Goal: Task Accomplishment & Management: Complete application form

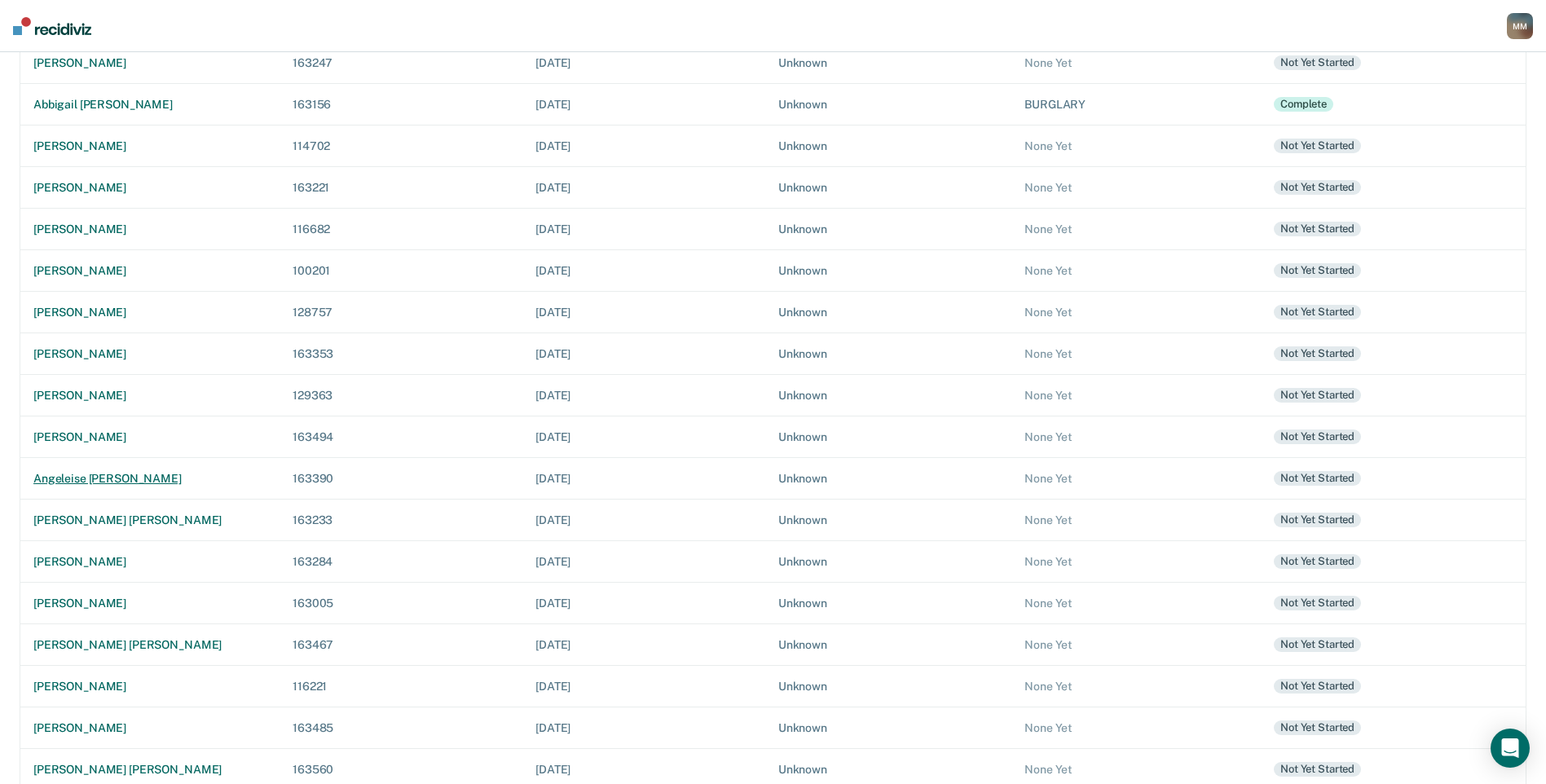
scroll to position [248, 0]
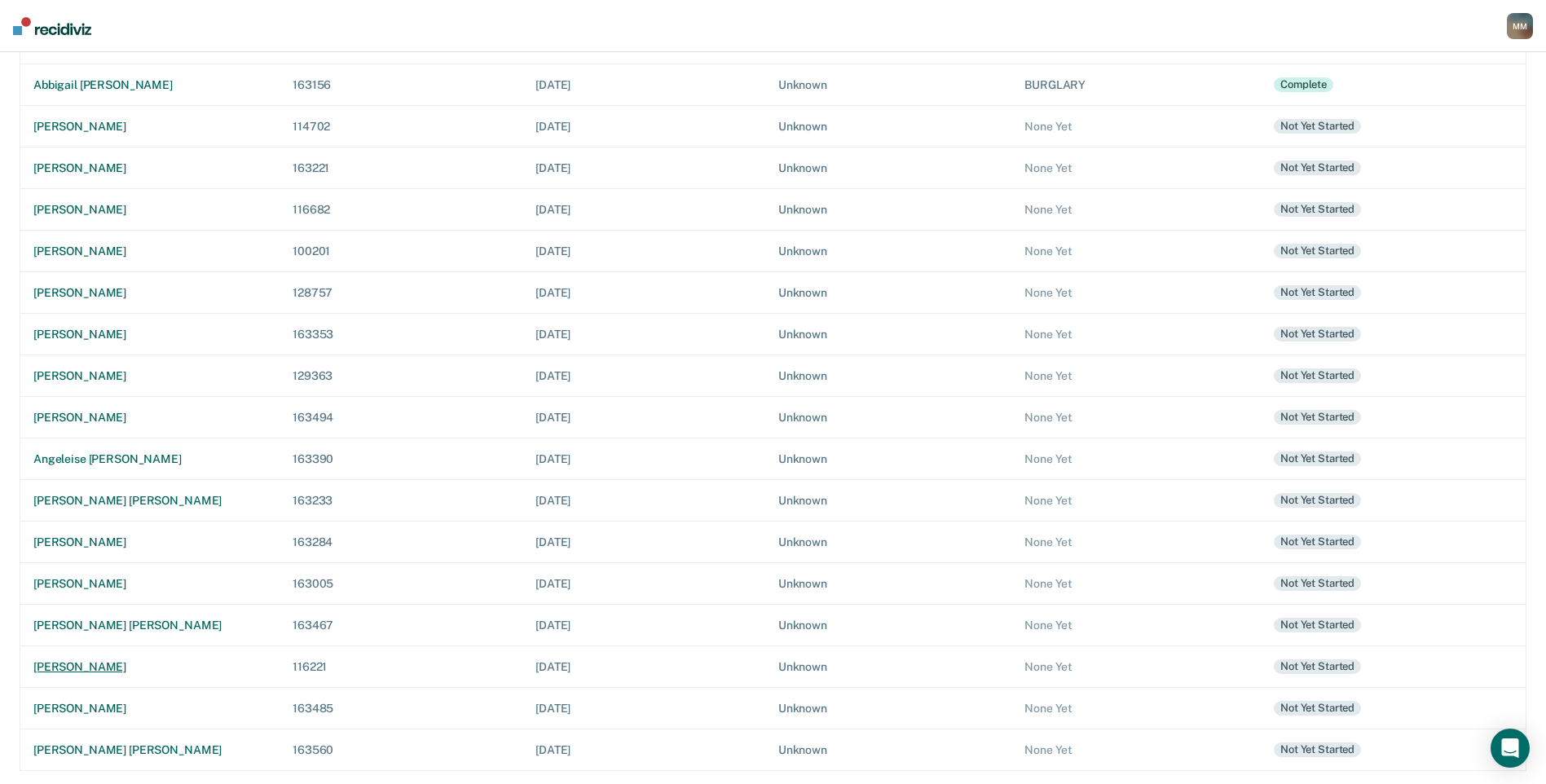
click at [122, 666] on div "[PERSON_NAME]" at bounding box center [149, 667] width 233 height 14
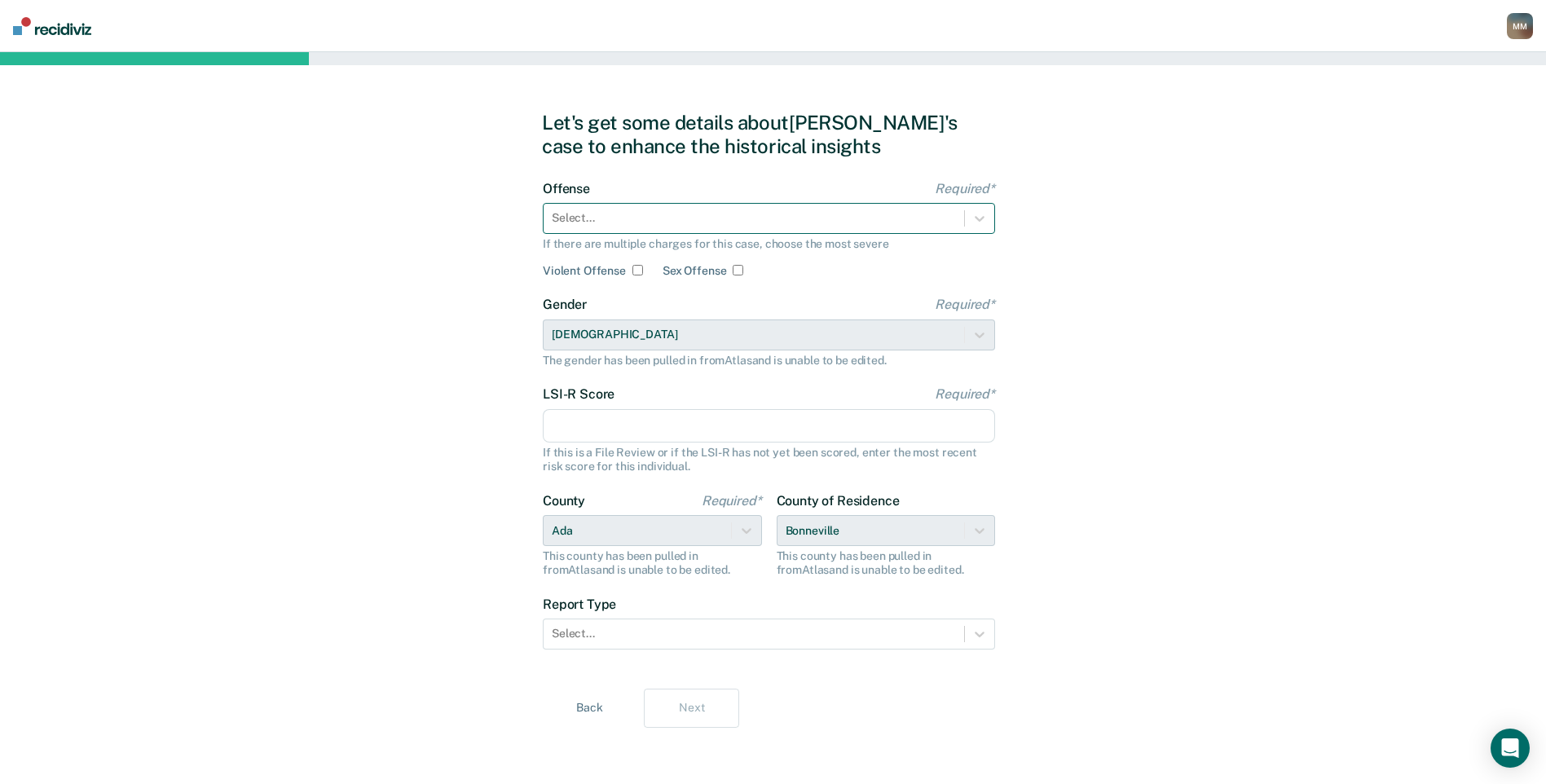
click at [630, 214] on div at bounding box center [753, 218] width 404 height 17
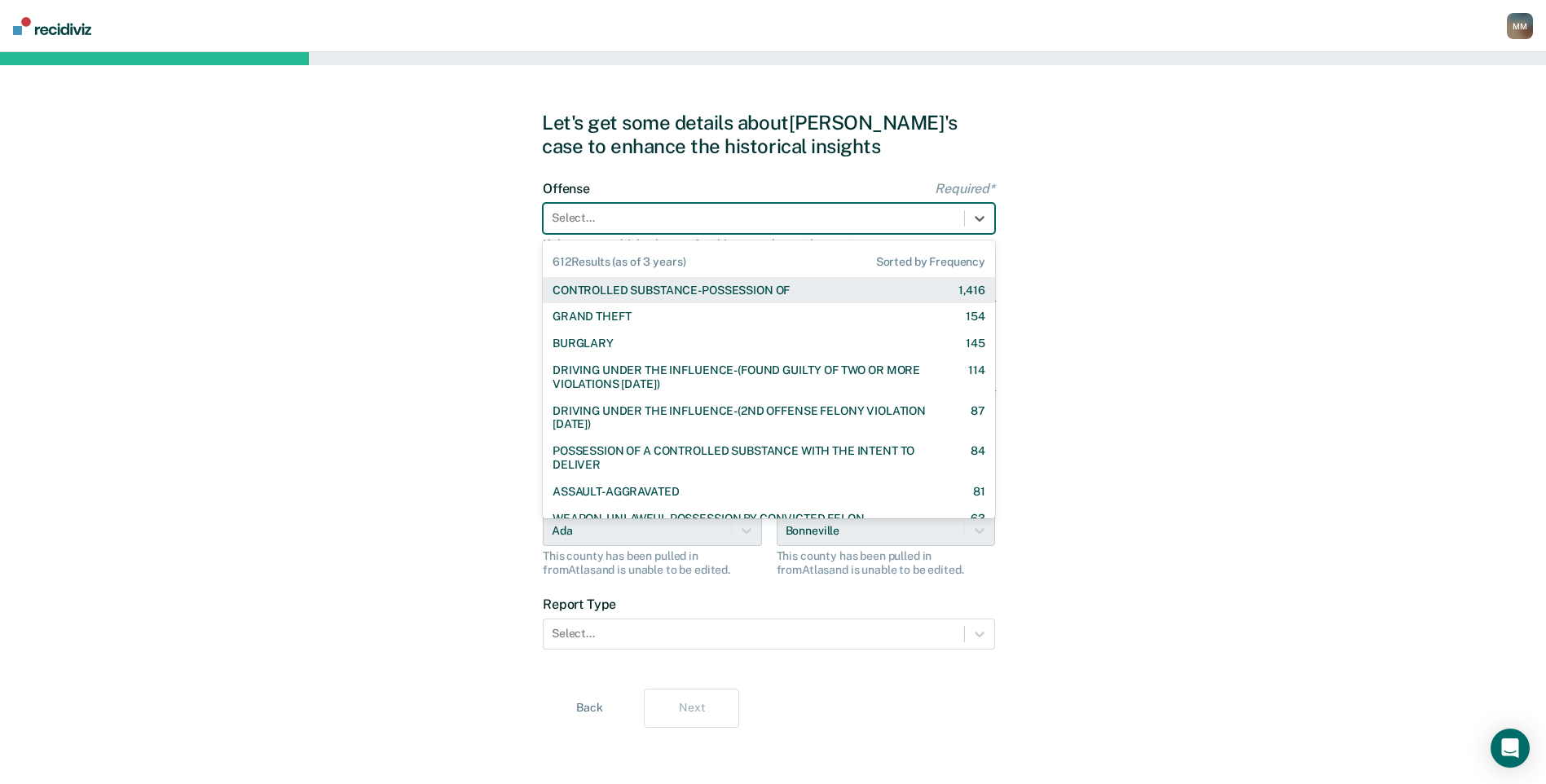
click at [622, 294] on div "CONTROLLED SUBSTANCE-POSSESSION OF" at bounding box center [671, 291] width 237 height 14
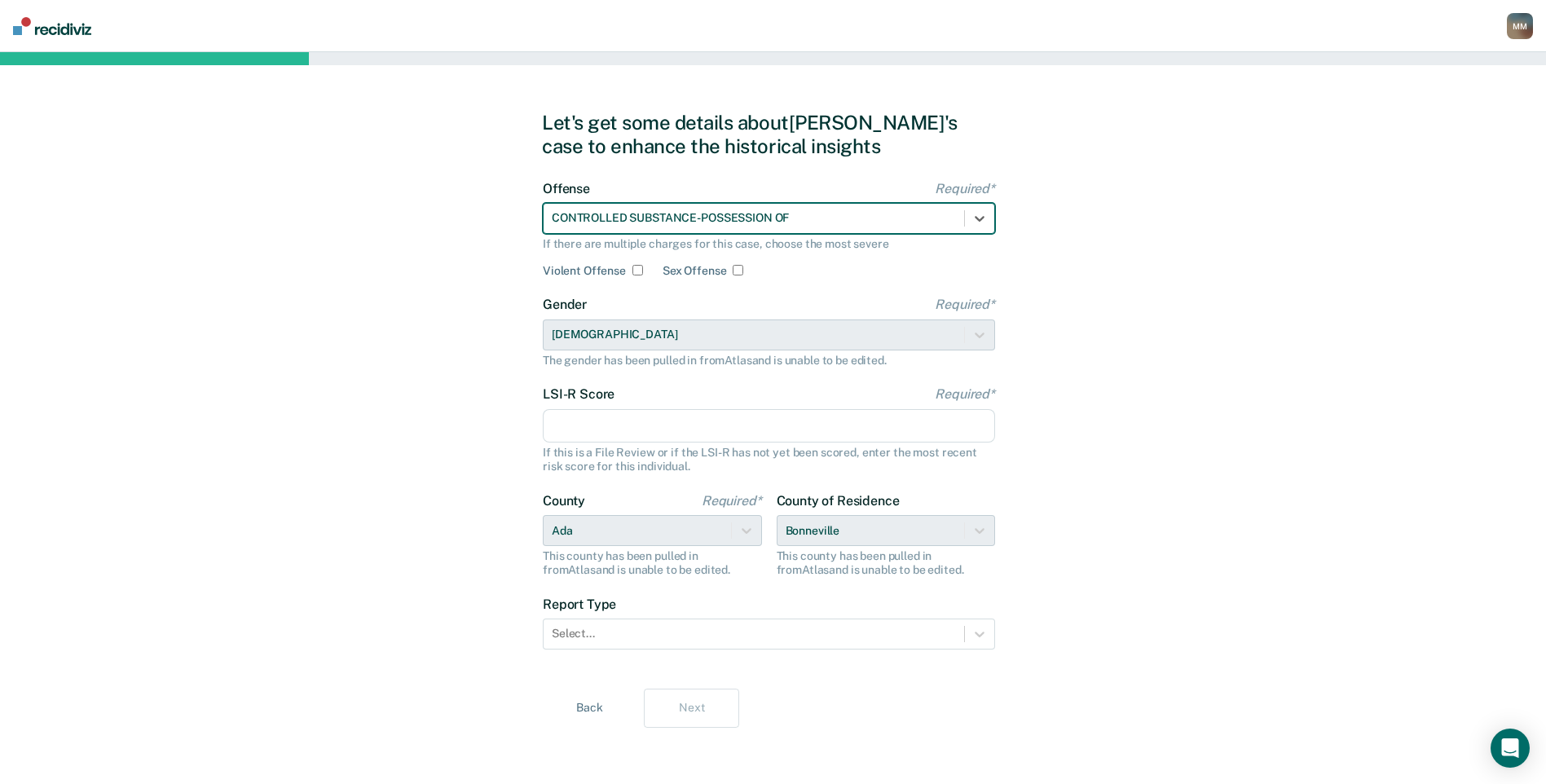
click at [591, 422] on input "LSI-R Score Required*" at bounding box center [769, 425] width 453 height 34
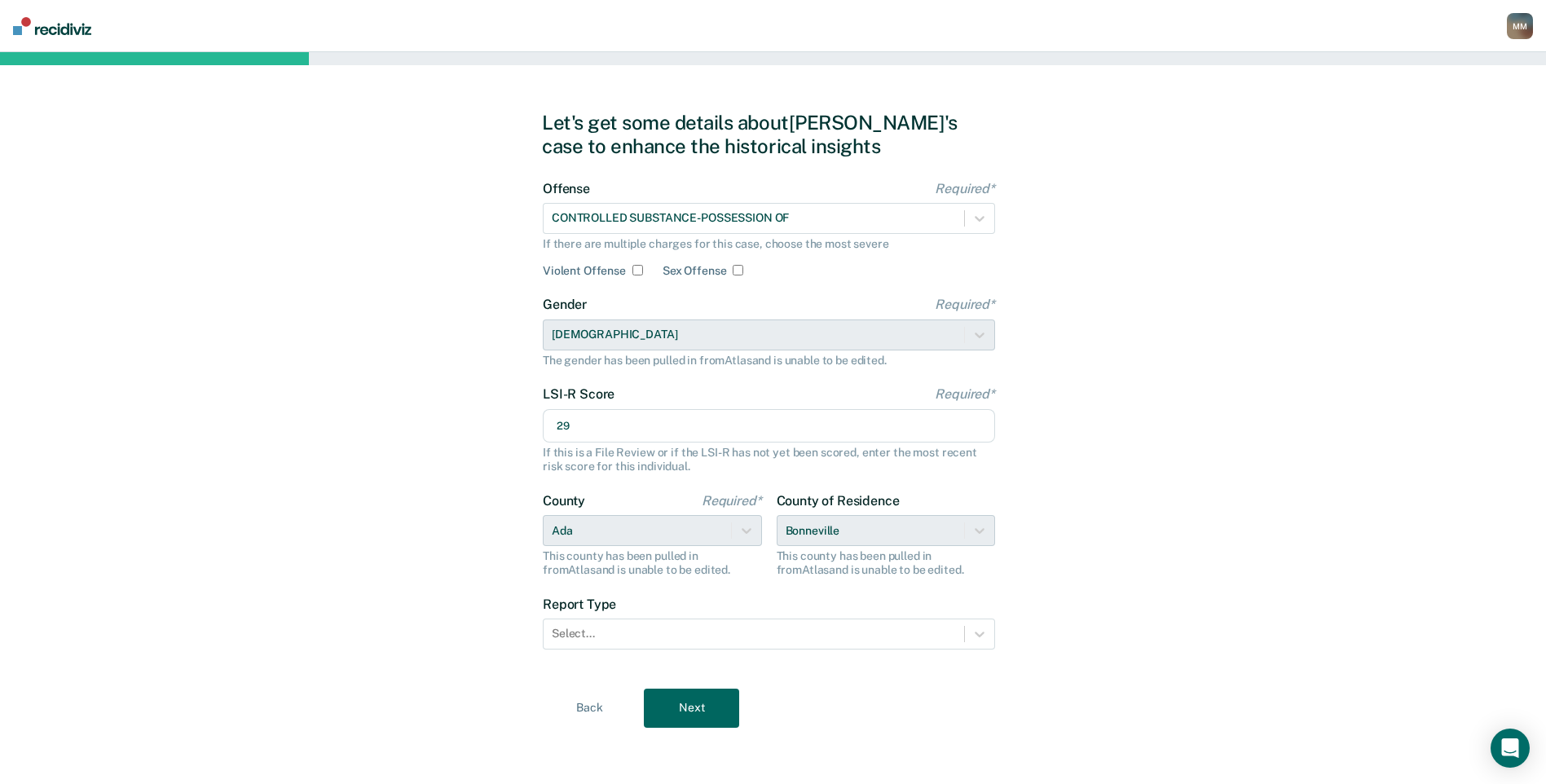
scroll to position [3, 0]
type input "29"
click at [973, 529] on div "County of Residence [GEOGRAPHIC_DATA] This county has been pulled in from [GEOG…" at bounding box center [886, 532] width 219 height 84
click at [974, 526] on div "County of Residence [GEOGRAPHIC_DATA] This county has been pulled in from [GEOG…" at bounding box center [886, 532] width 219 height 84
click at [852, 538] on div "County of Residence [GEOGRAPHIC_DATA] This county has been pulled in from [GEOG…" at bounding box center [886, 532] width 219 height 84
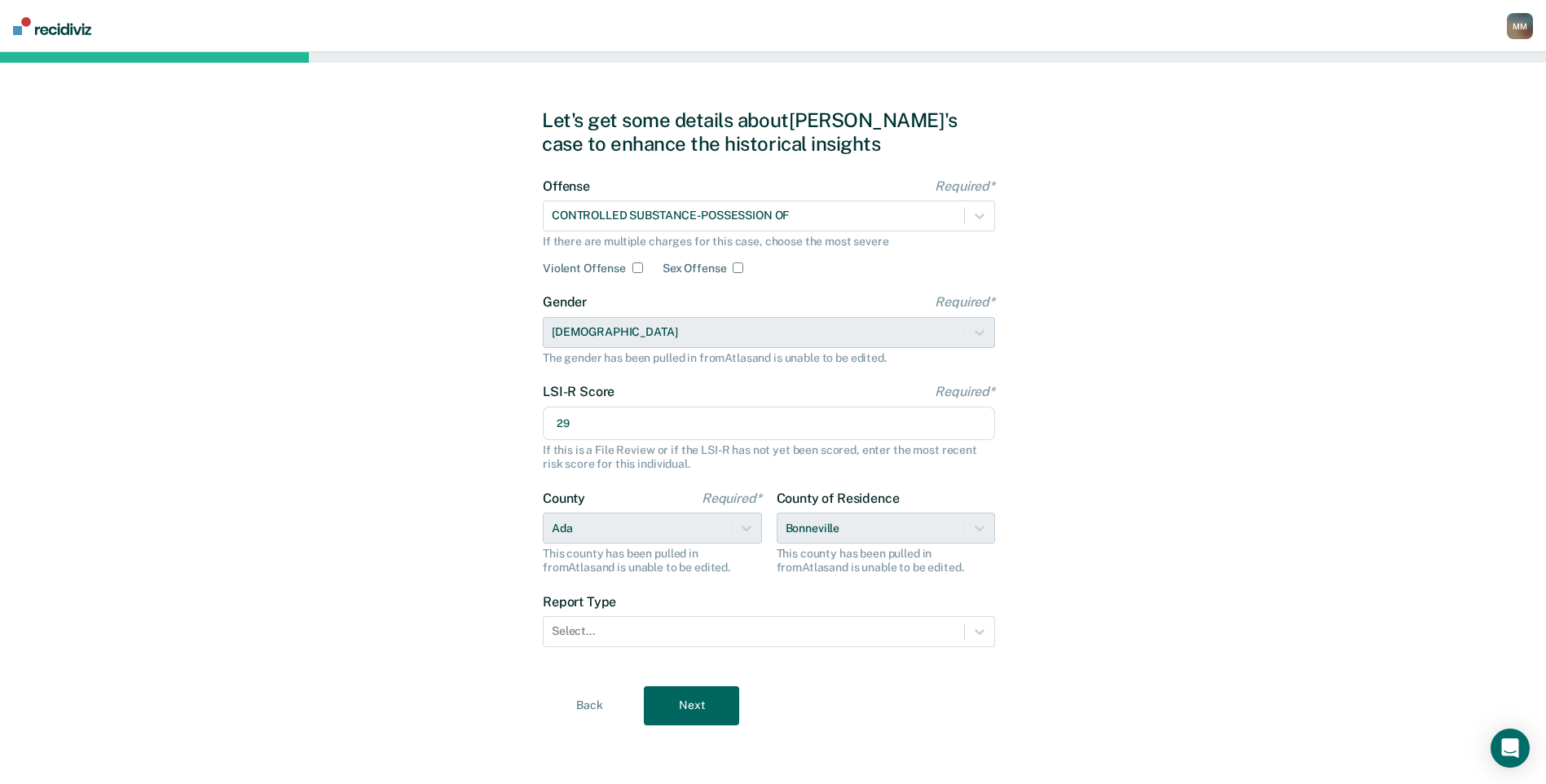
click at [852, 537] on div "County of Residence [GEOGRAPHIC_DATA] This county has been pulled in from [GEOG…" at bounding box center [886, 532] width 219 height 84
click at [848, 536] on div "County of Residence [GEOGRAPHIC_DATA] This county has been pulled in from [GEOG…" at bounding box center [886, 532] width 219 height 84
click at [849, 529] on div "County of Residence [GEOGRAPHIC_DATA] This county has been pulled in from [GEOG…" at bounding box center [886, 532] width 219 height 84
drag, startPoint x: 848, startPoint y: 529, endPoint x: 783, endPoint y: 524, distance: 65.2
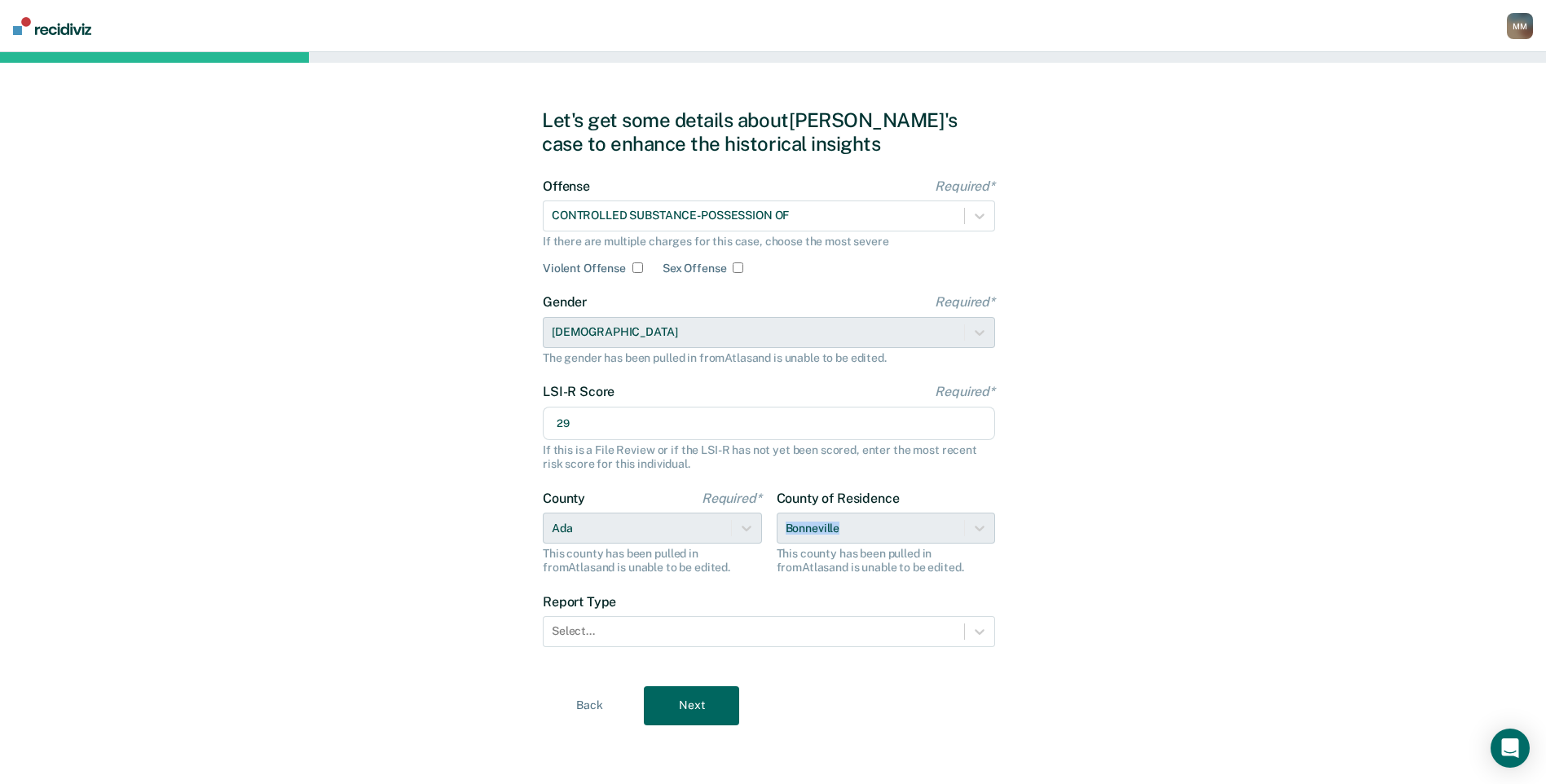
click at [783, 524] on div "County of Residence [GEOGRAPHIC_DATA] This county has been pulled in from [GEOG…" at bounding box center [886, 532] width 219 height 84
drag, startPoint x: 783, startPoint y: 524, endPoint x: 729, endPoint y: 566, distance: 68.4
click at [729, 566] on div "This county has been pulled in from [GEOGRAPHIC_DATA] and is unable to be edite…" at bounding box center [652, 560] width 219 height 28
click at [619, 632] on div at bounding box center [753, 631] width 404 height 17
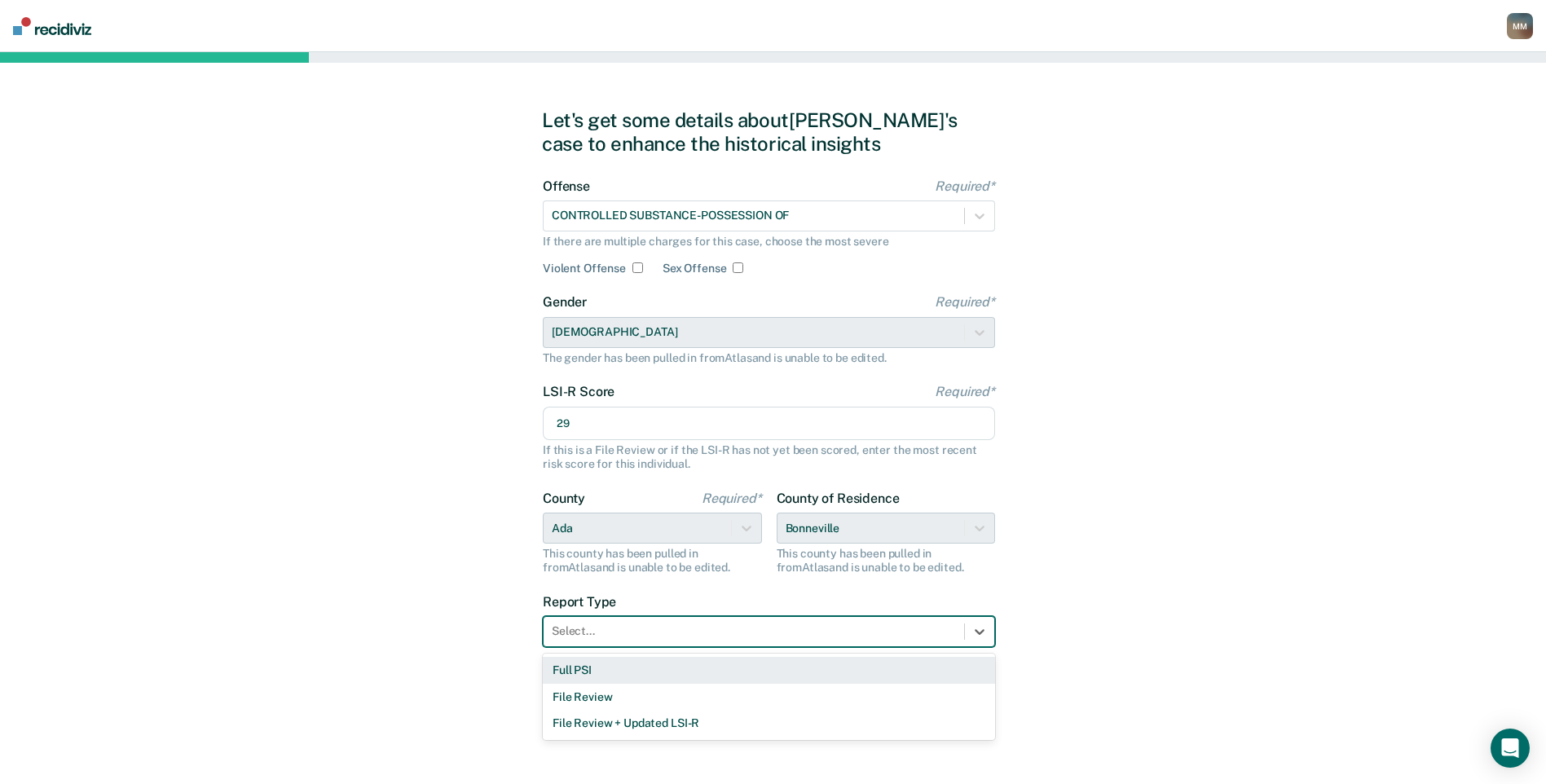
click at [601, 670] on div "Full PSI" at bounding box center [769, 671] width 453 height 27
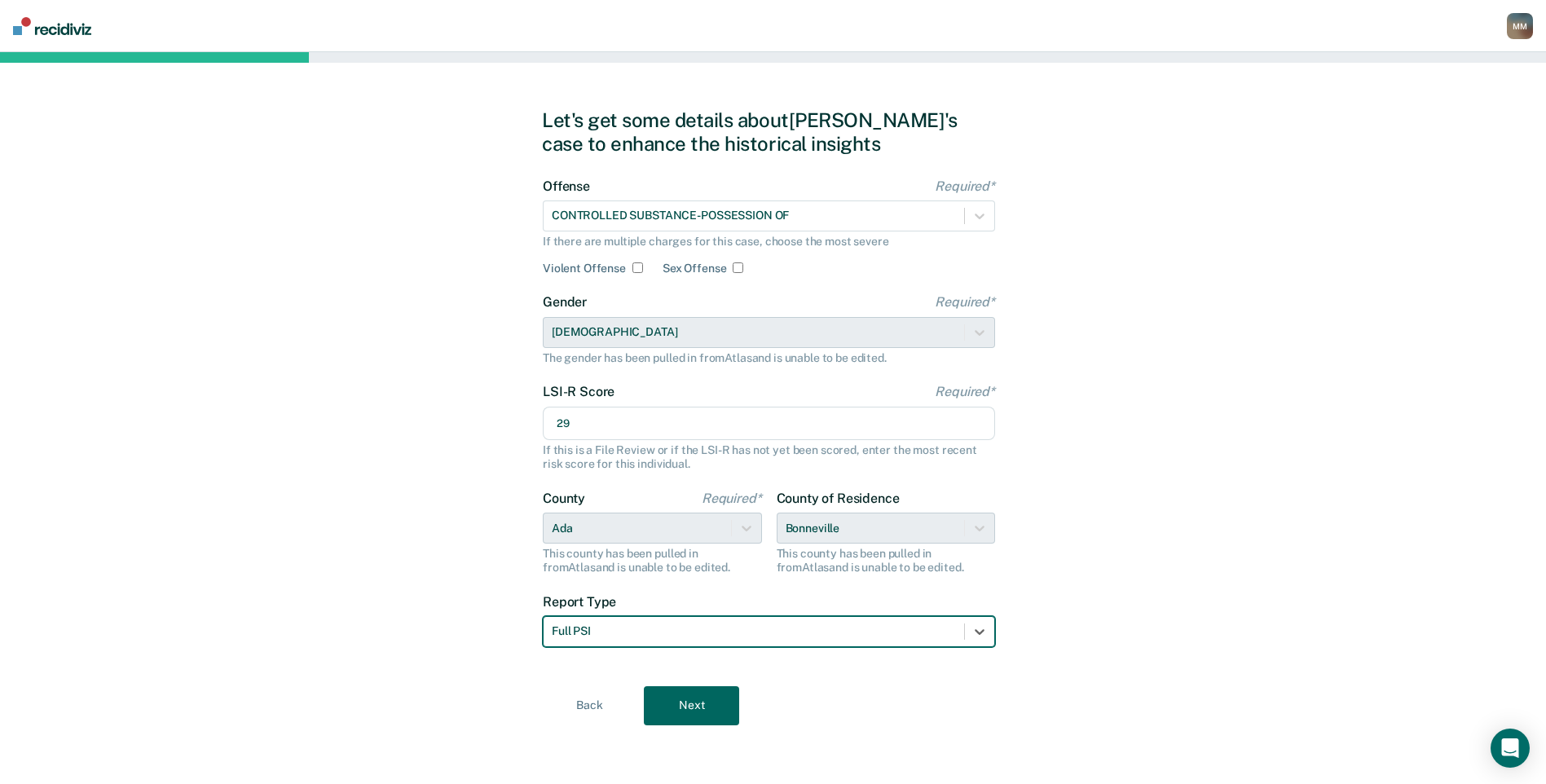
click at [682, 709] on button "Next" at bounding box center [691, 706] width 95 height 39
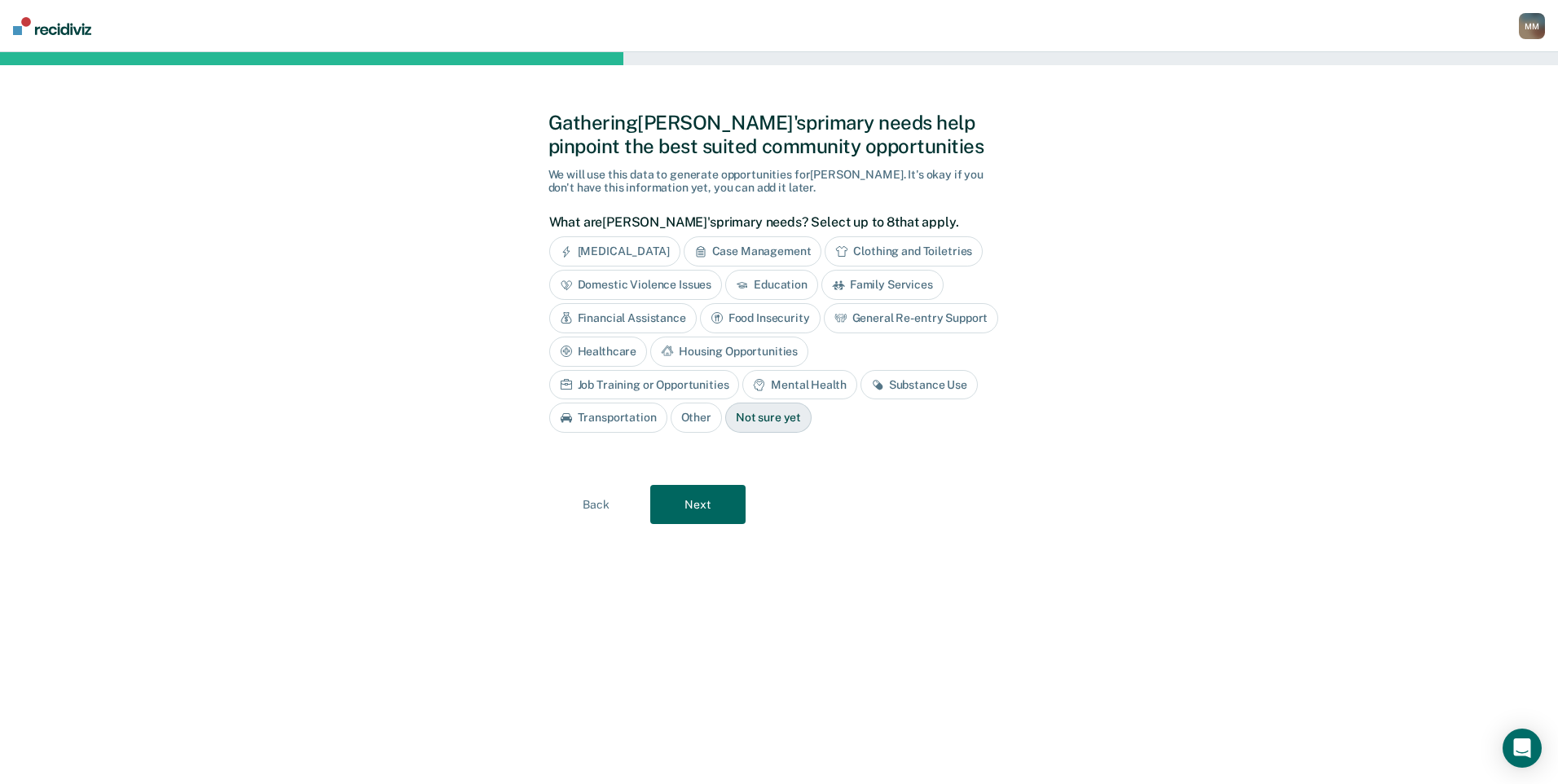
click at [754, 288] on div "Education" at bounding box center [772, 284] width 93 height 30
click at [662, 317] on div "Financial Assistance" at bounding box center [623, 318] width 147 height 30
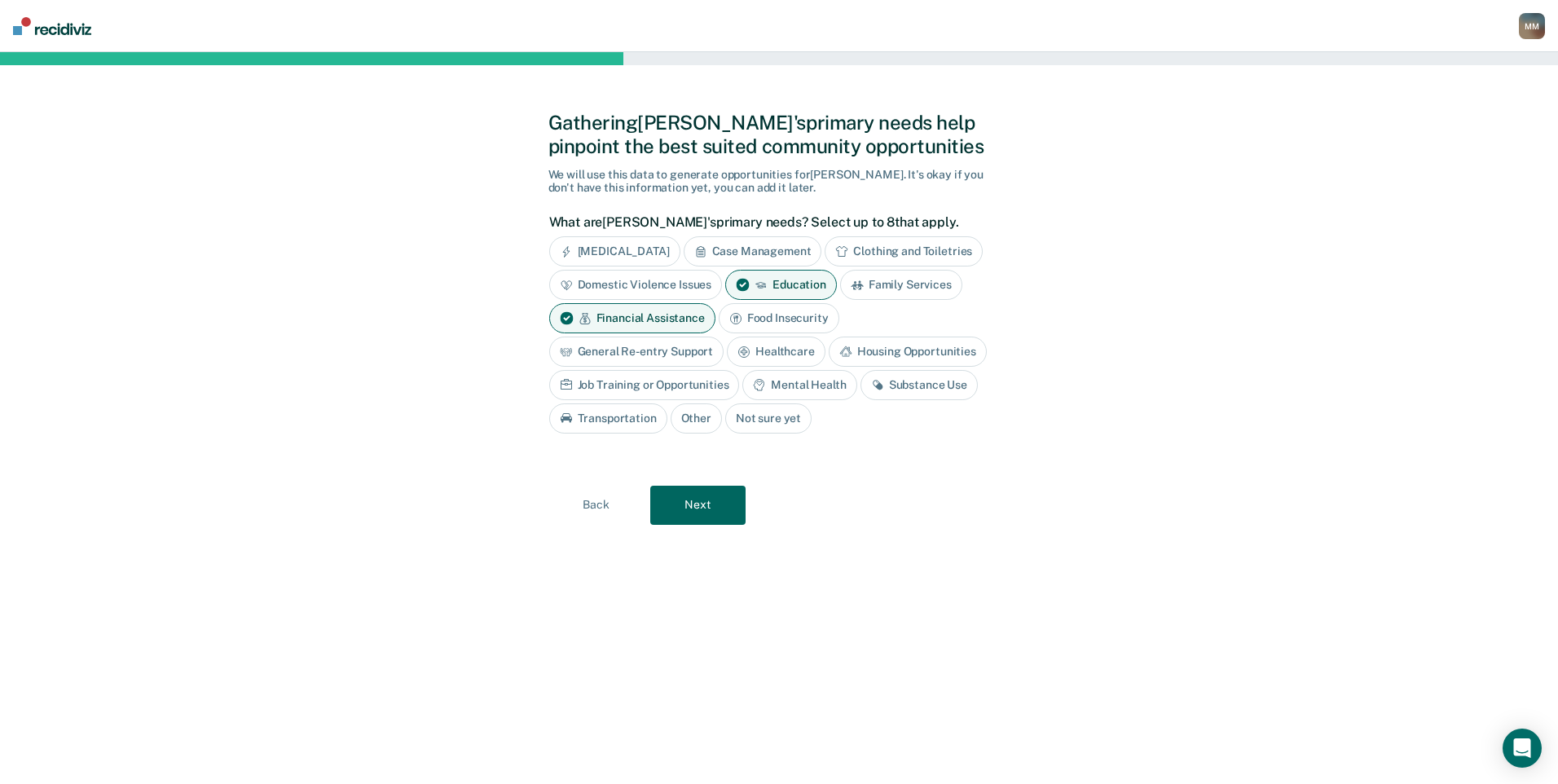
click at [679, 350] on div "General Re-entry Support" at bounding box center [637, 351] width 175 height 30
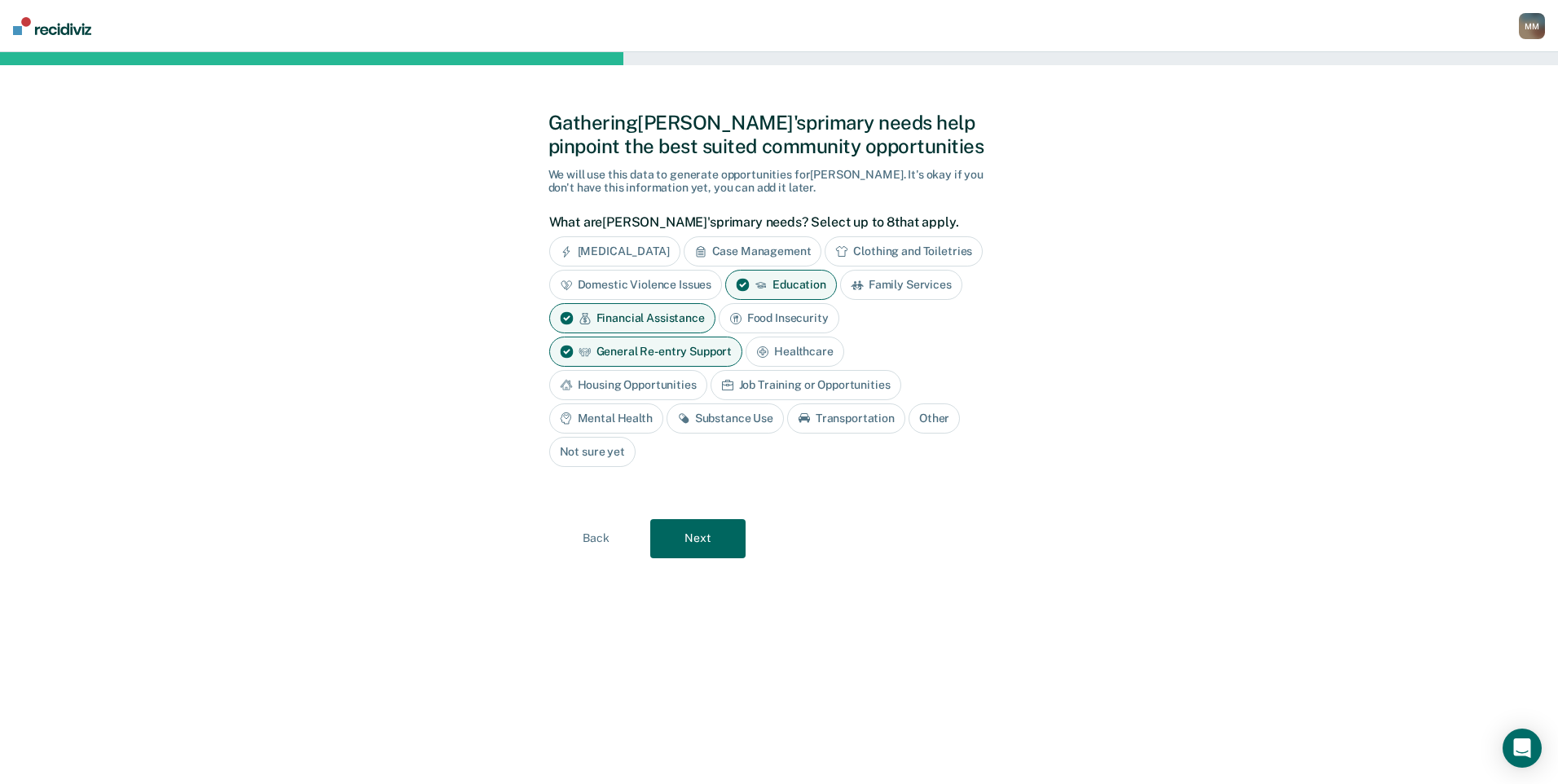
click at [702, 423] on div "Substance Use" at bounding box center [725, 418] width 117 height 30
click at [703, 545] on button "Next" at bounding box center [698, 539] width 95 height 39
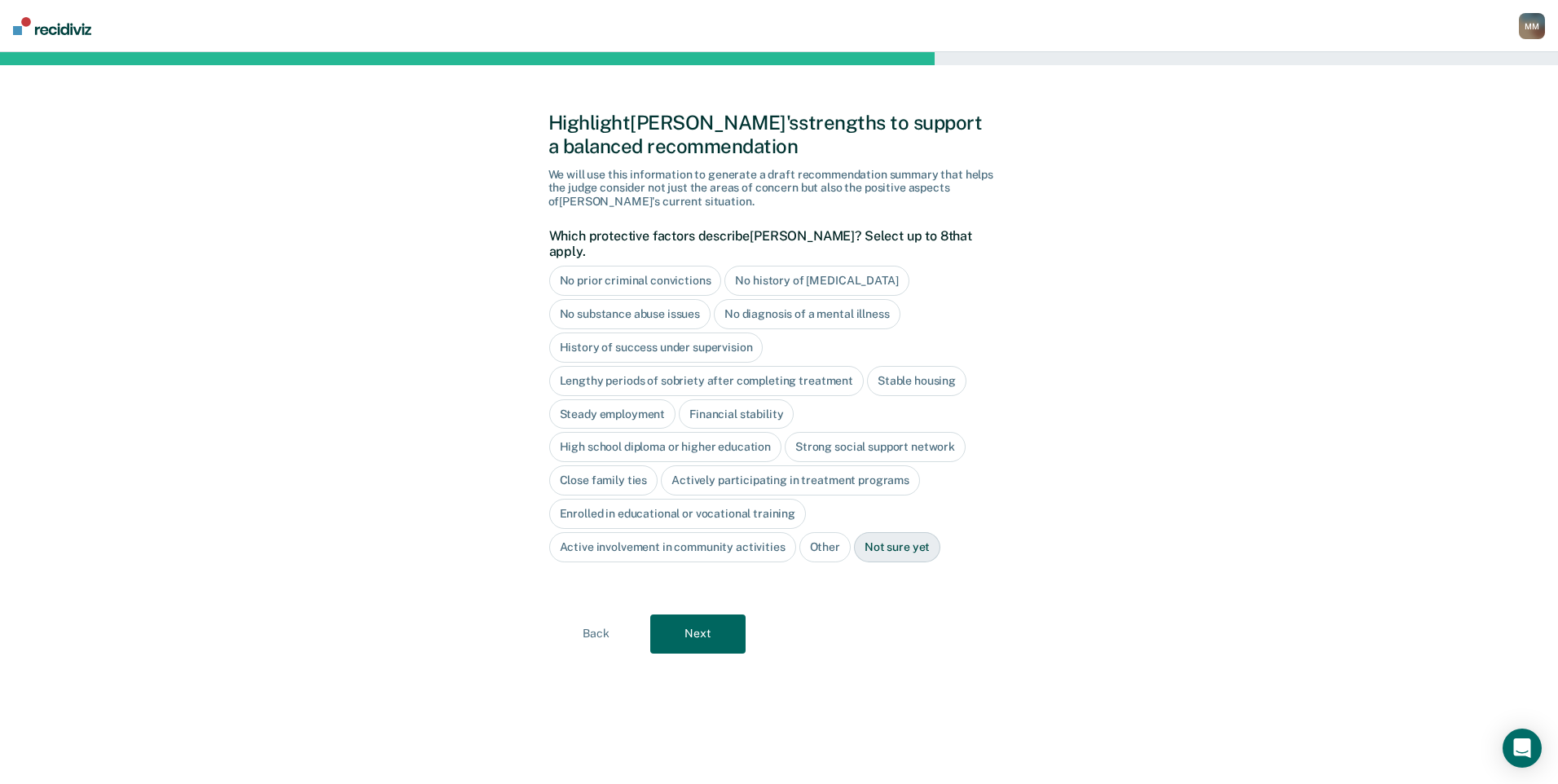
click at [783, 302] on div "No diagnosis of a mental illness" at bounding box center [807, 314] width 187 height 30
click at [718, 614] on button "Next" at bounding box center [698, 634] width 95 height 39
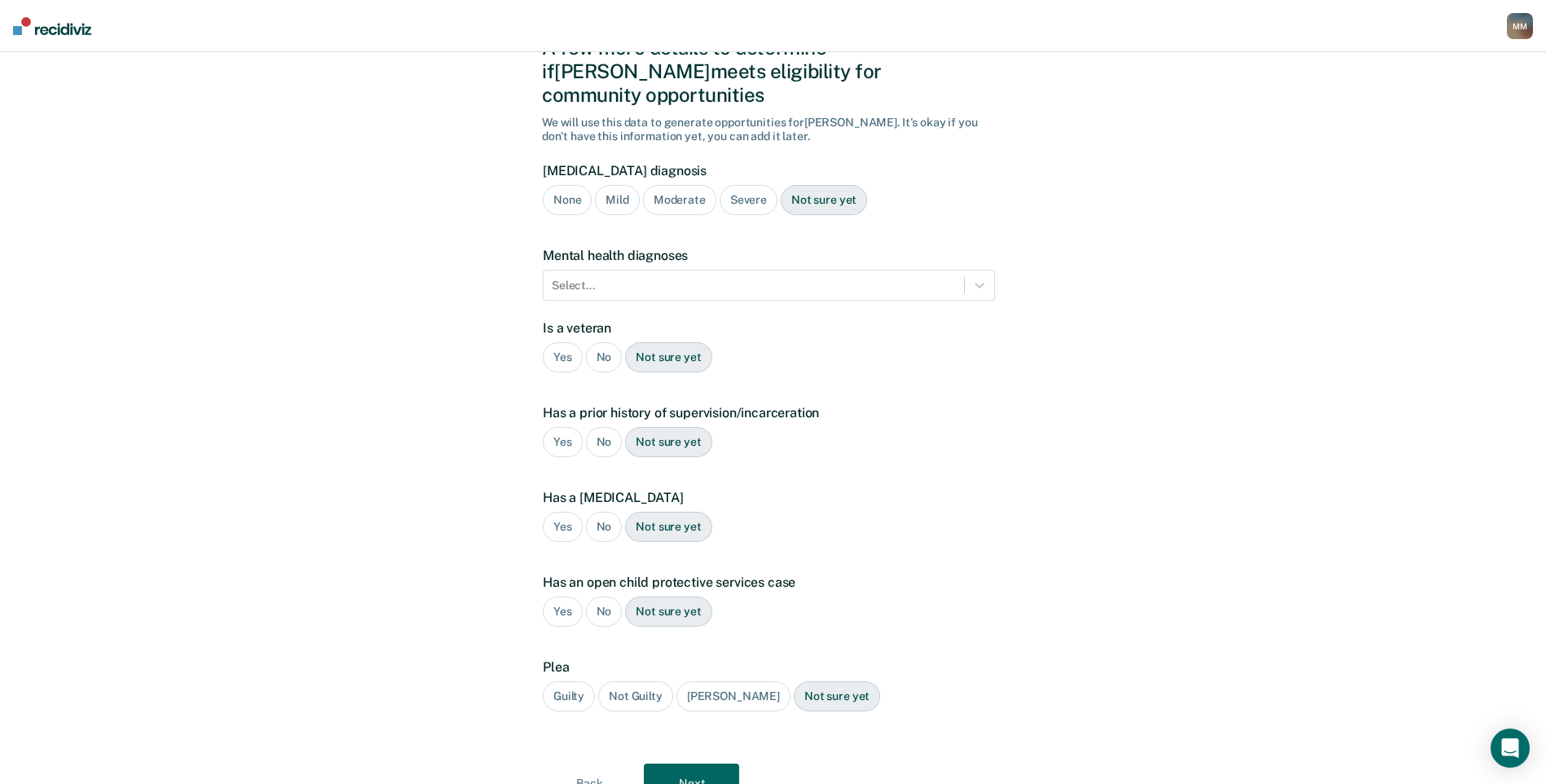
scroll to position [109, 0]
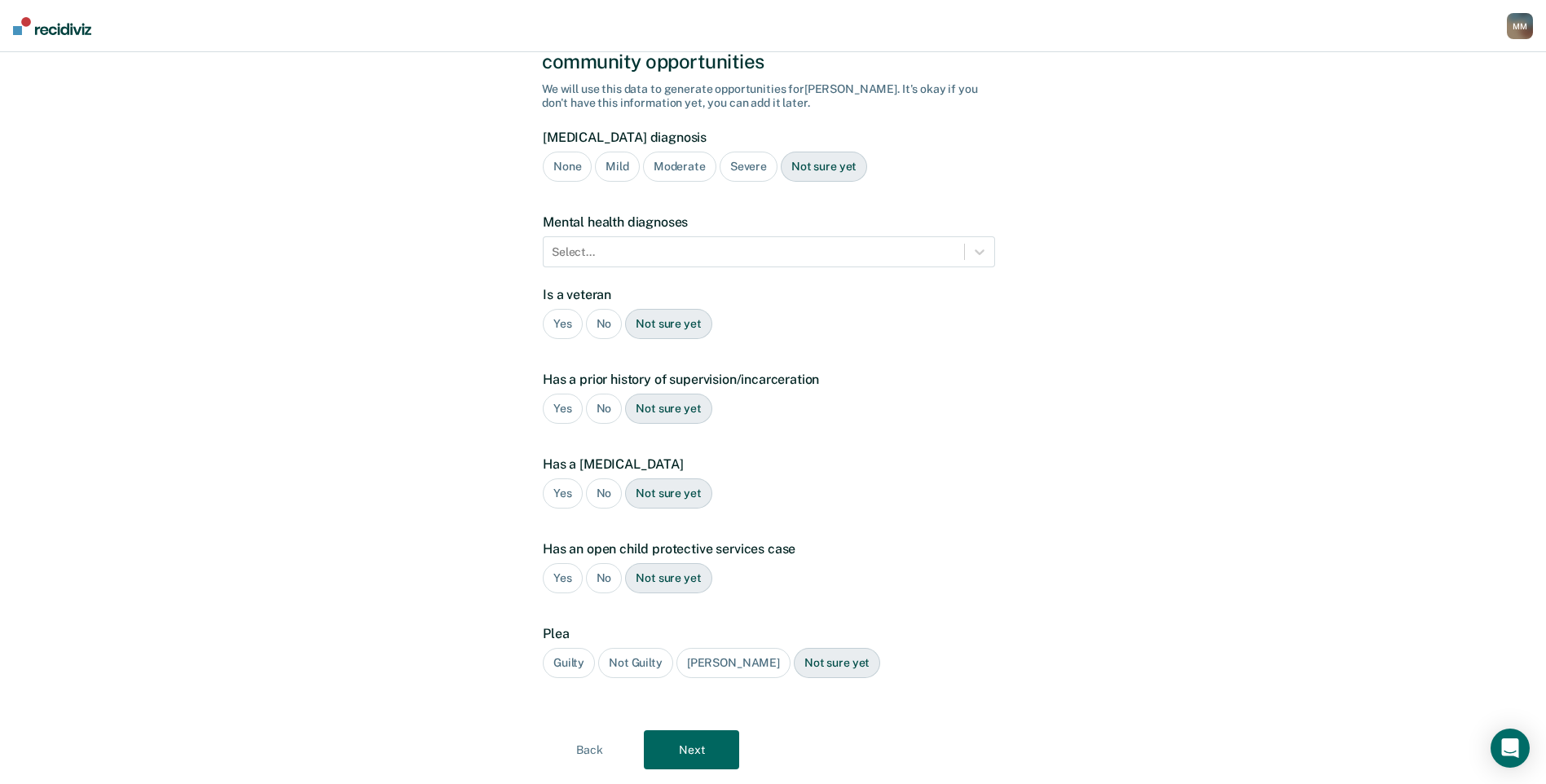
click at [603, 309] on div "No" at bounding box center [604, 324] width 37 height 30
click at [569, 393] on div "Yes" at bounding box center [562, 408] width 40 height 30
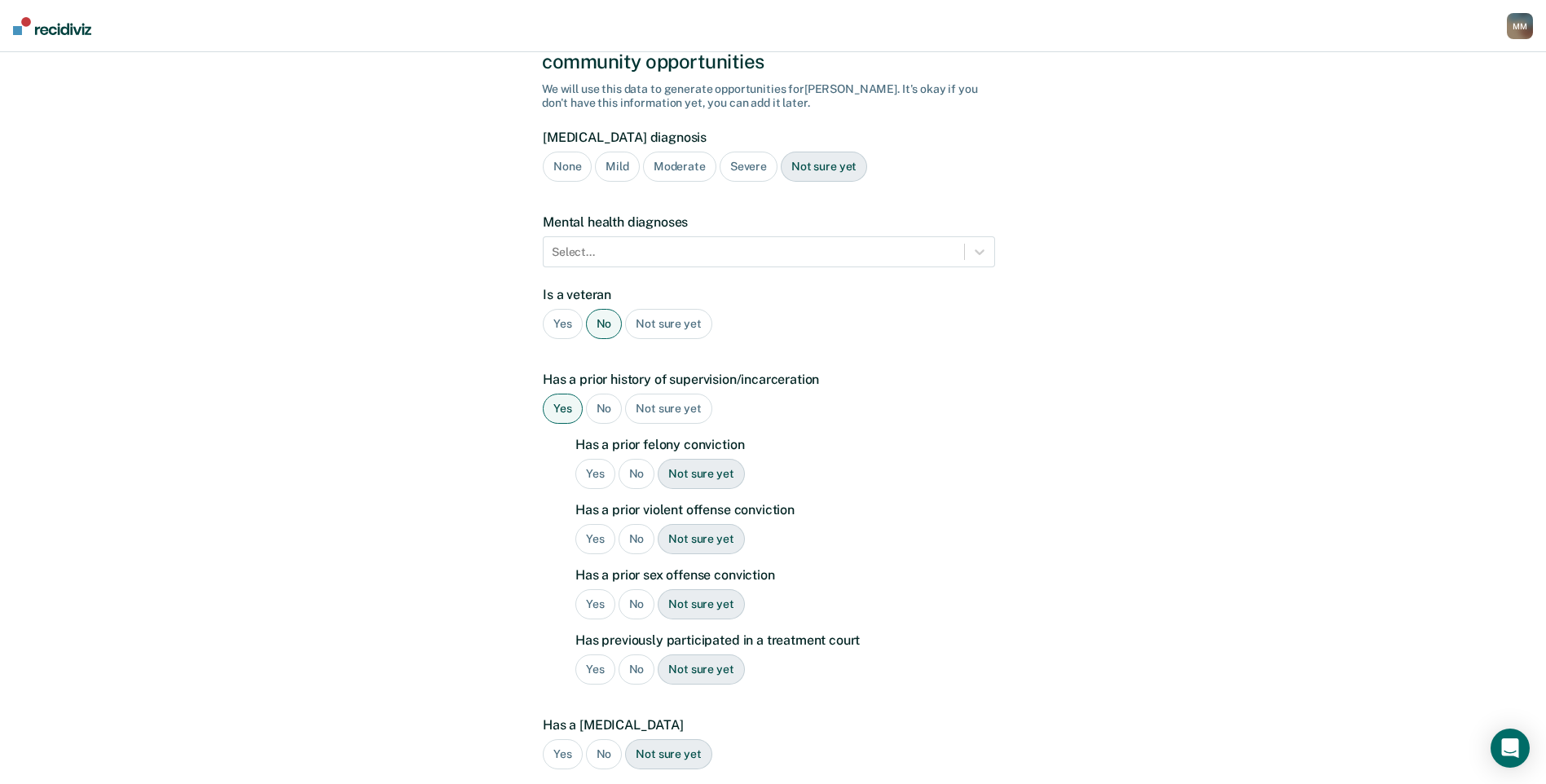
click at [597, 458] on div "Yes" at bounding box center [595, 473] width 40 height 30
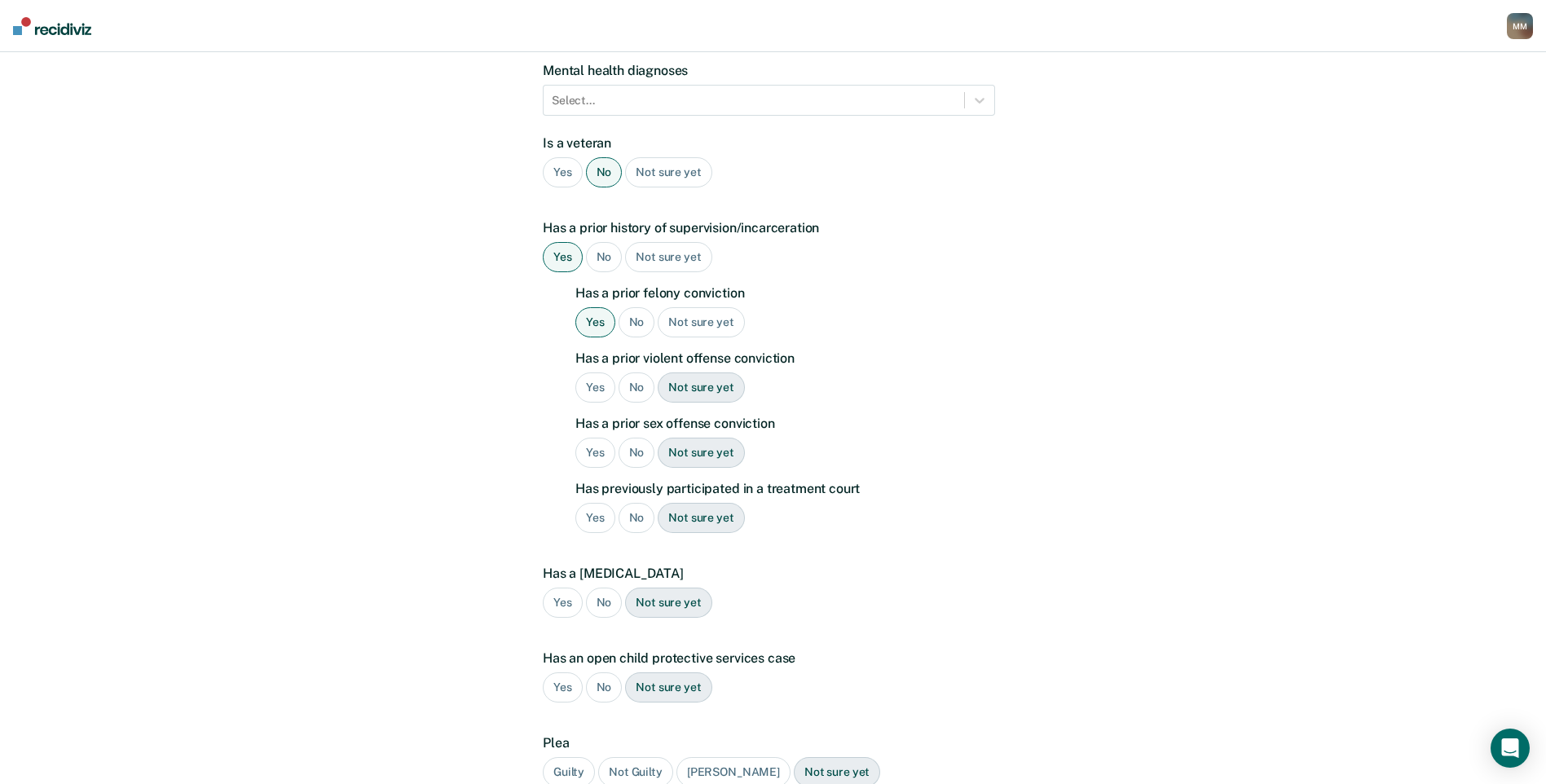
scroll to position [271, 0]
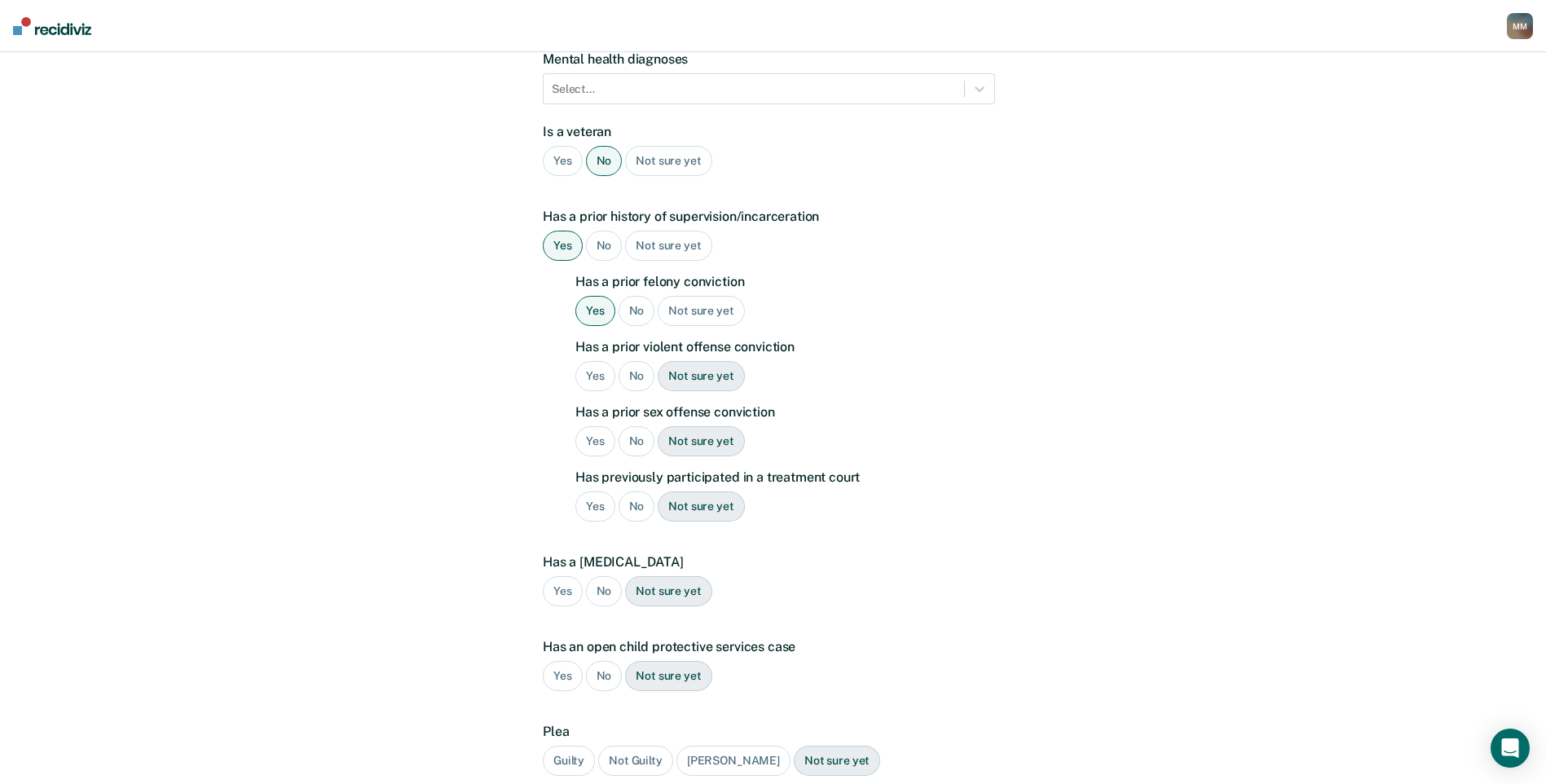
click at [642, 361] on div "No" at bounding box center [637, 375] width 37 height 30
click at [640, 426] on div "No" at bounding box center [637, 441] width 37 height 30
click at [596, 491] on div "Yes" at bounding box center [595, 506] width 40 height 30
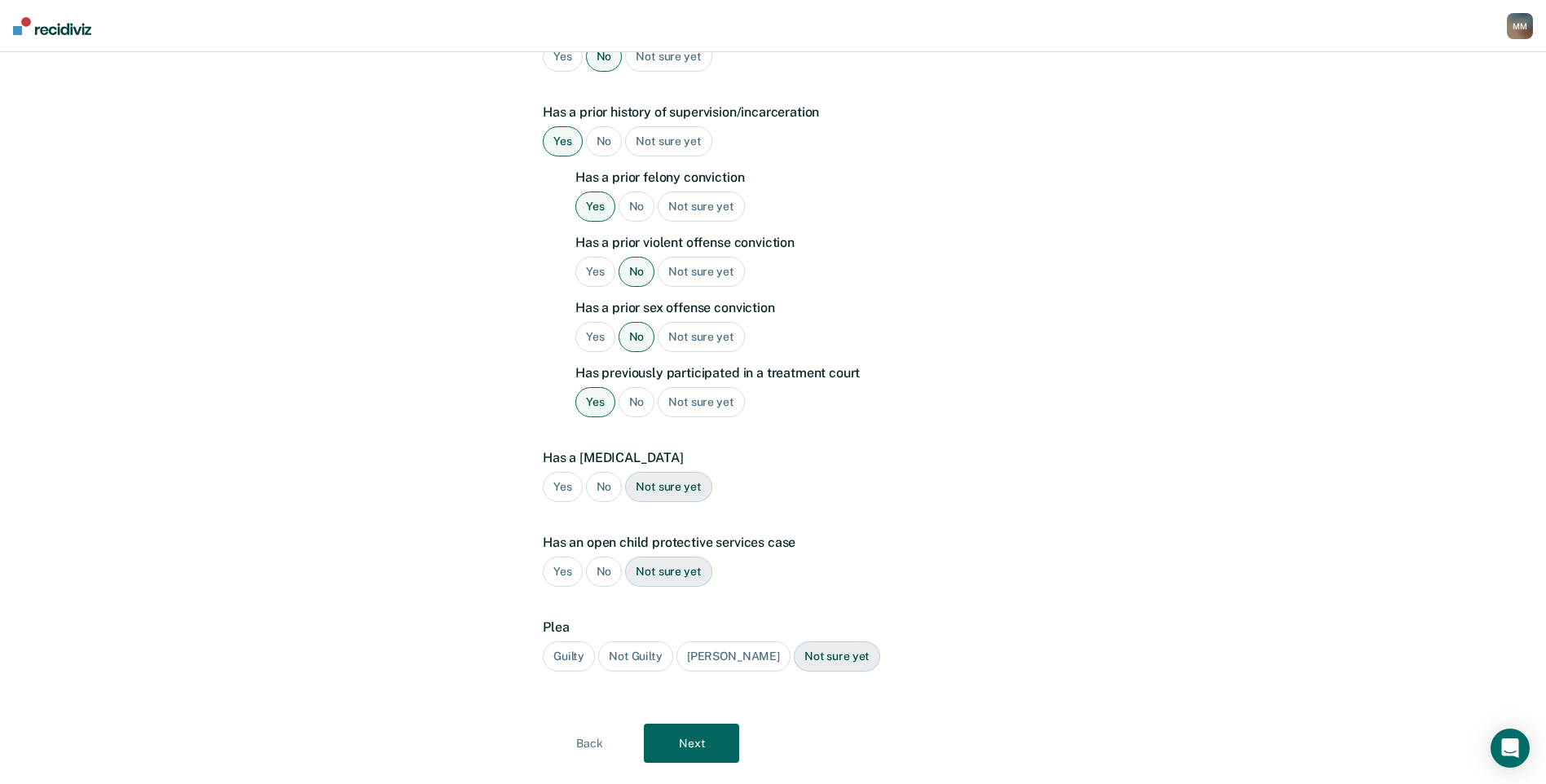
scroll to position [390, 0]
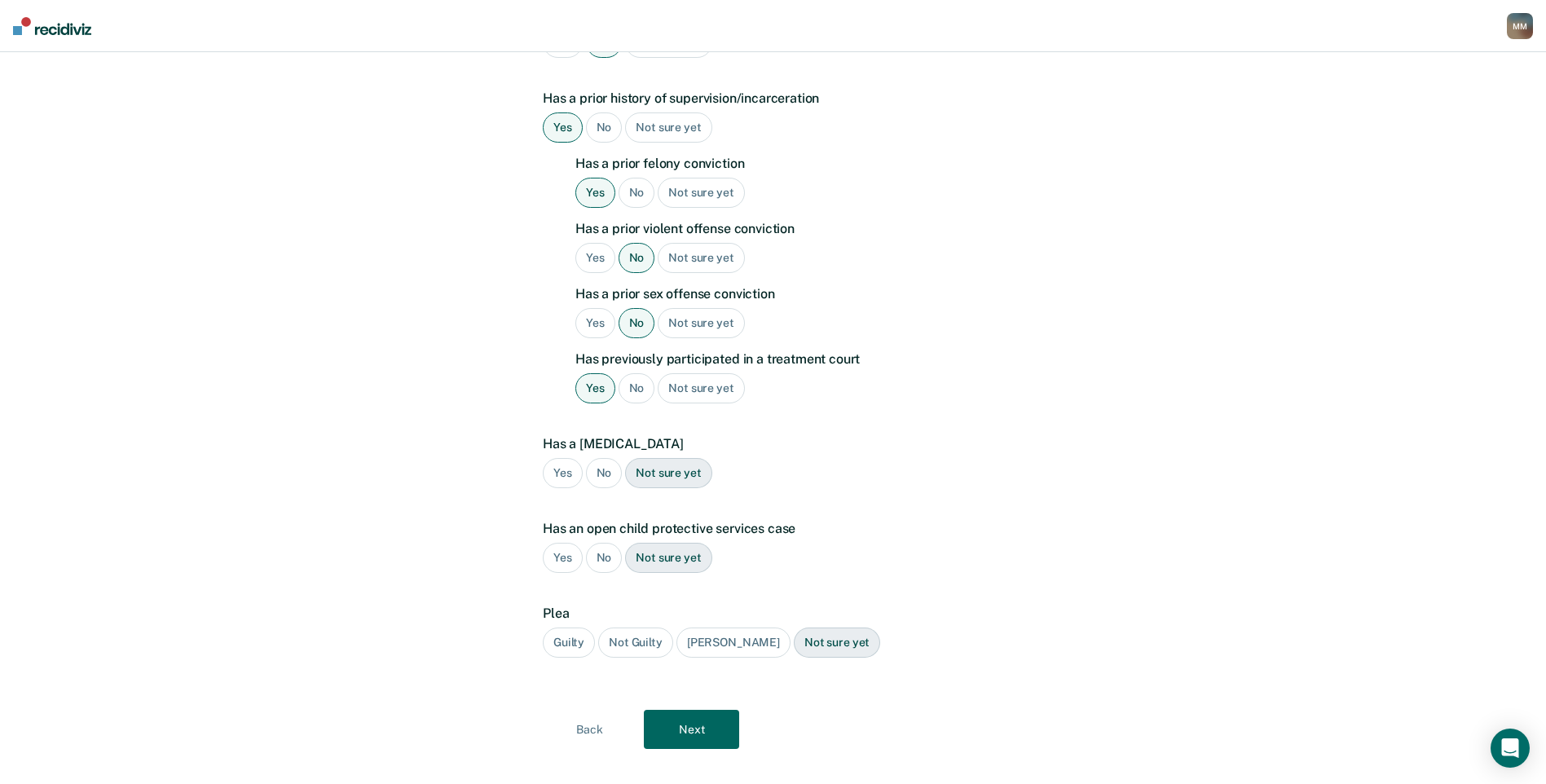
click at [604, 457] on div "No" at bounding box center [604, 472] width 37 height 30
click at [575, 627] on div "Guilty" at bounding box center [569, 642] width 52 height 30
click at [695, 709] on button "Next" at bounding box center [691, 729] width 95 height 39
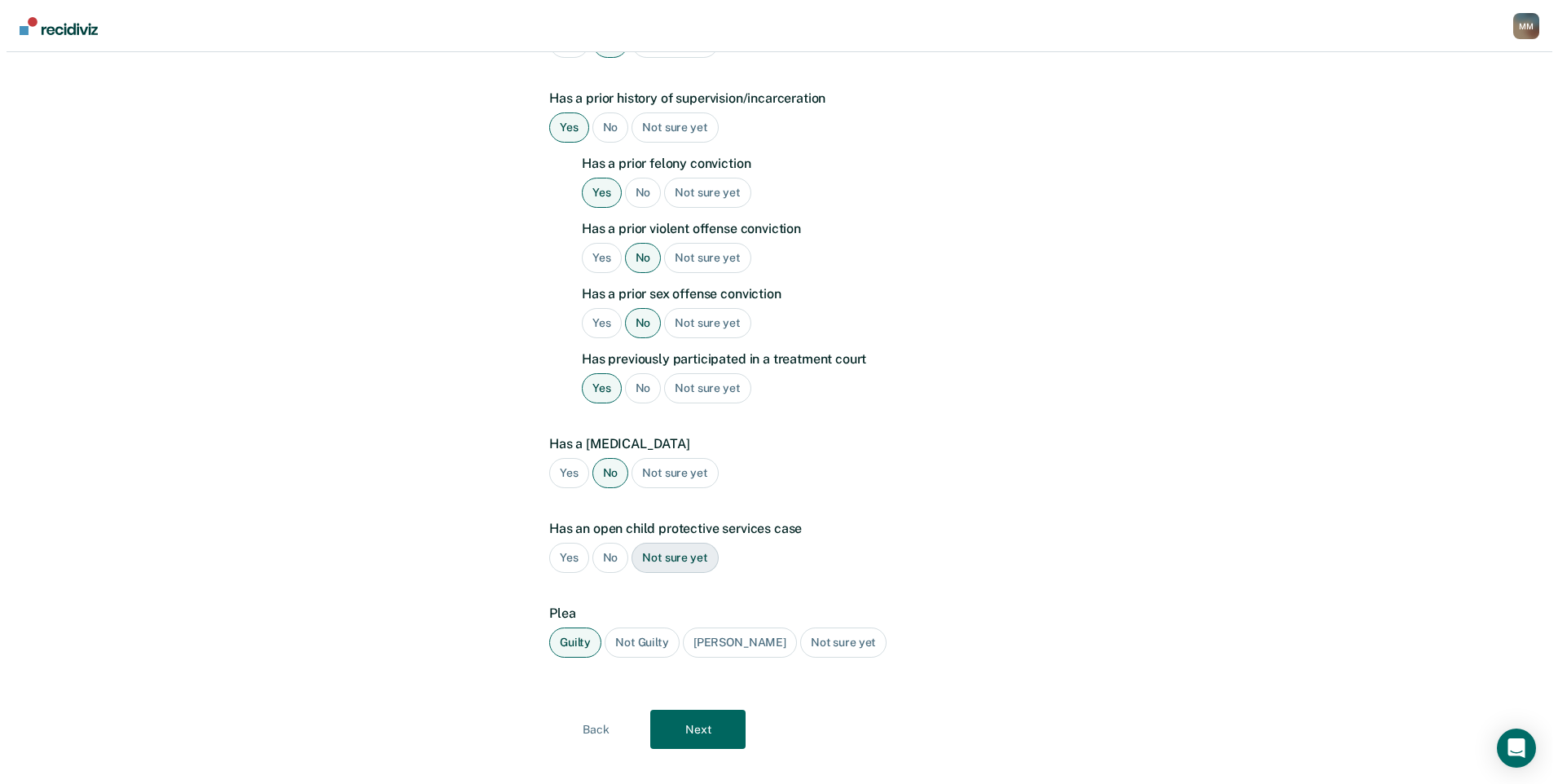
scroll to position [0, 0]
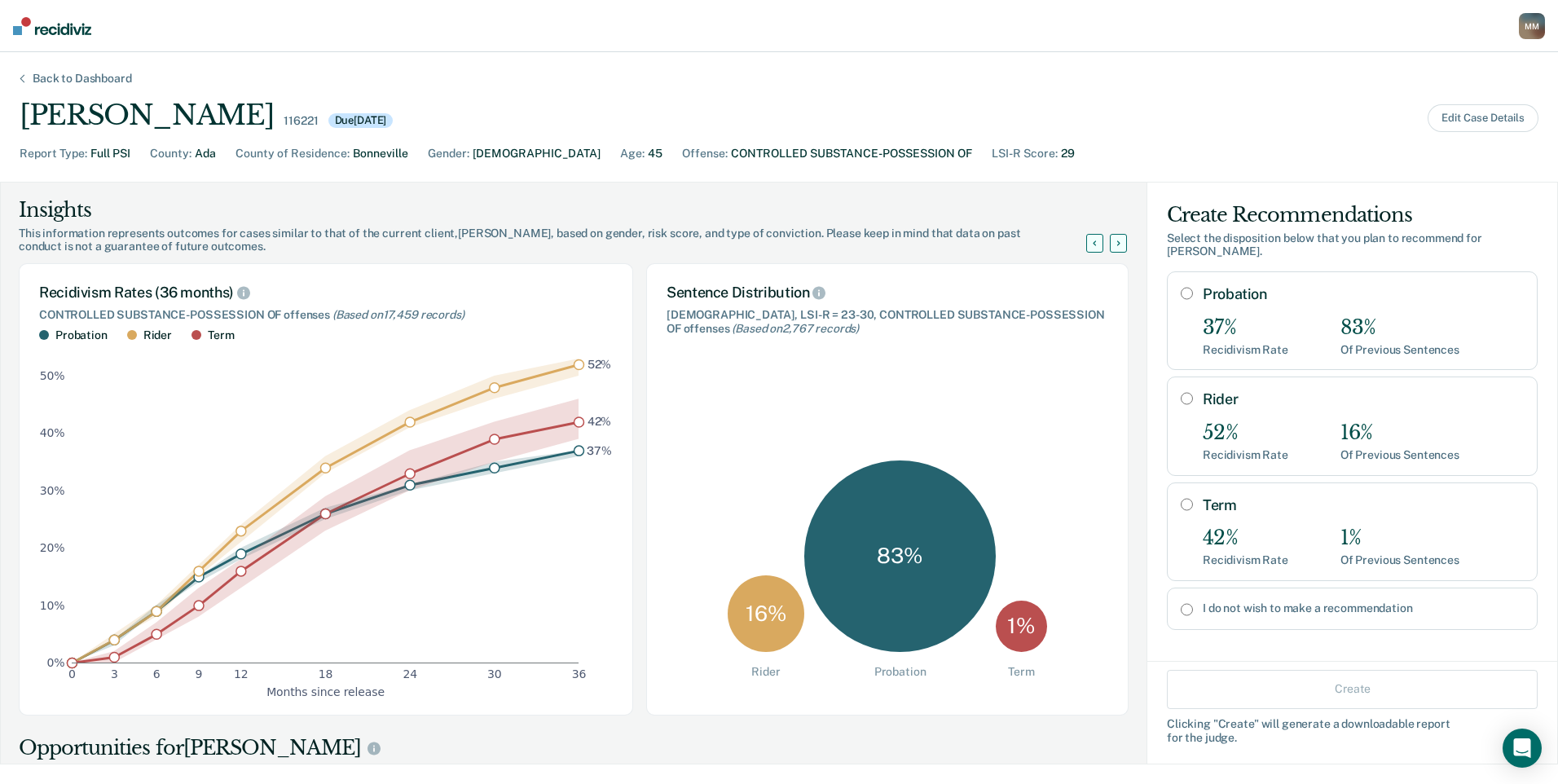
click at [1181, 392] on input "Rider" at bounding box center [1187, 397] width 13 height 13
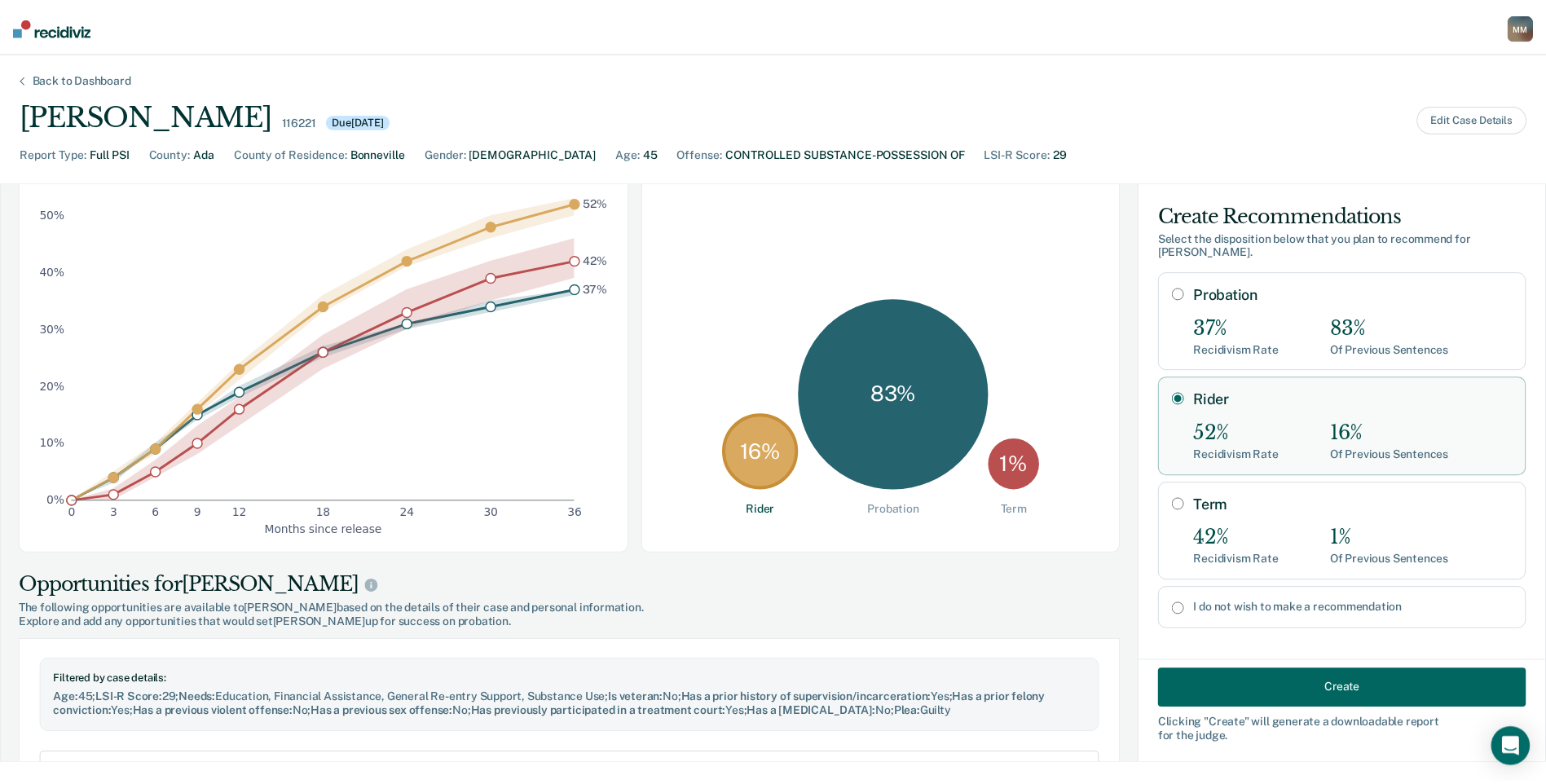
scroll to position [163, 0]
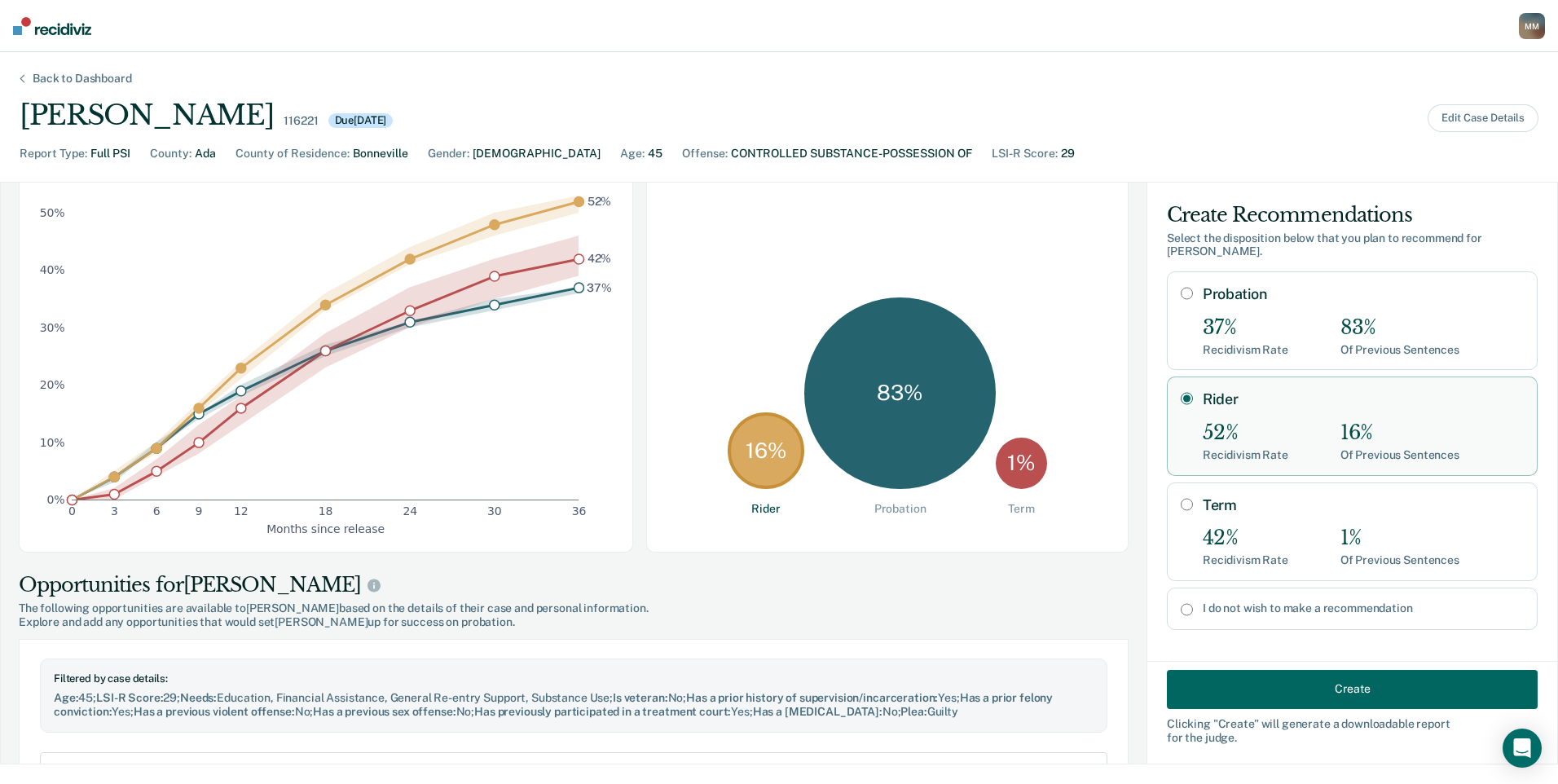
click at [1169, 594] on div "I do not wish to make a recommendation" at bounding box center [1352, 609] width 371 height 43
radio input "false"
radio input "true"
click at [1245, 676] on button "Create" at bounding box center [1352, 688] width 371 height 39
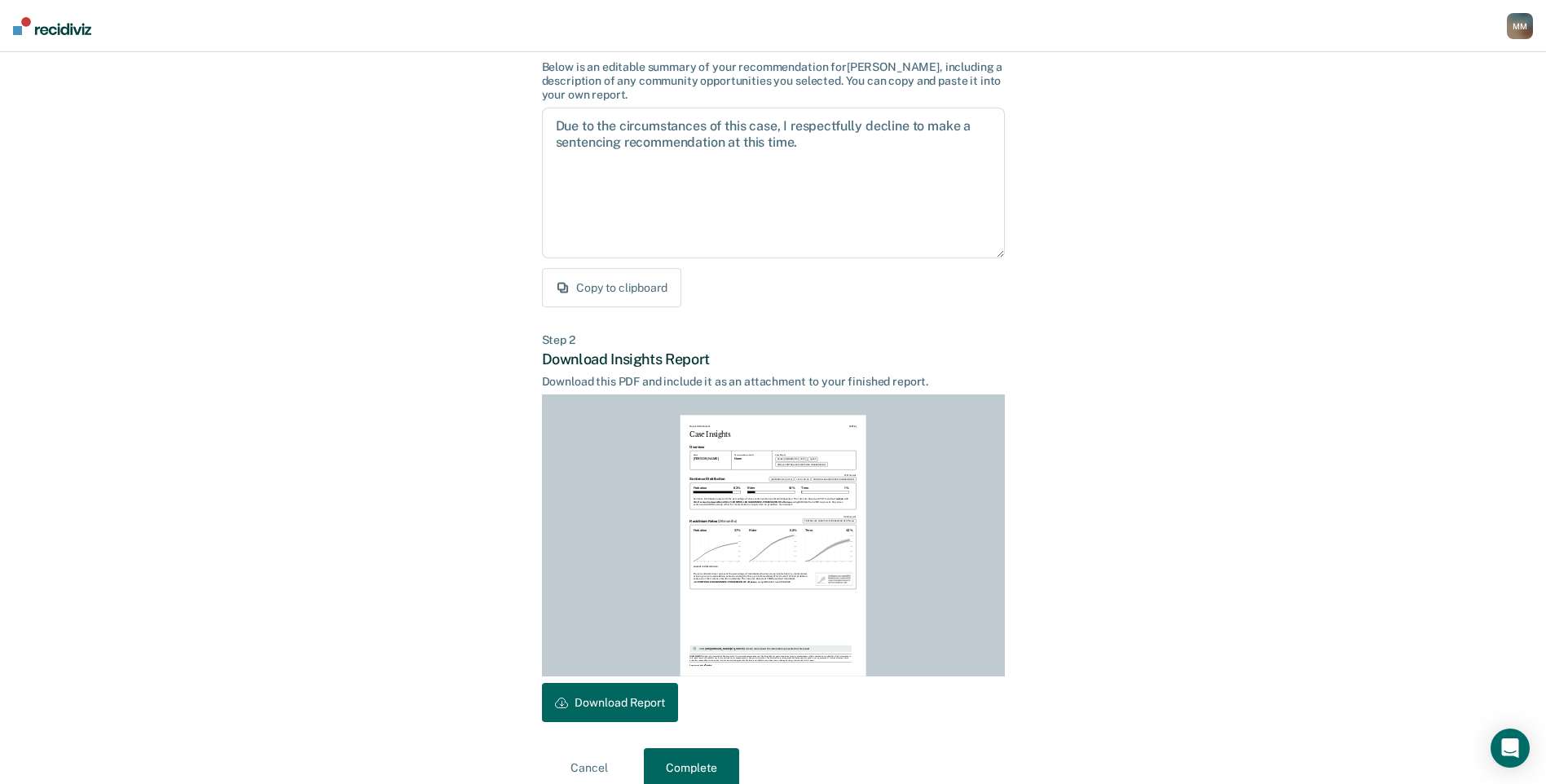
scroll to position [145, 0]
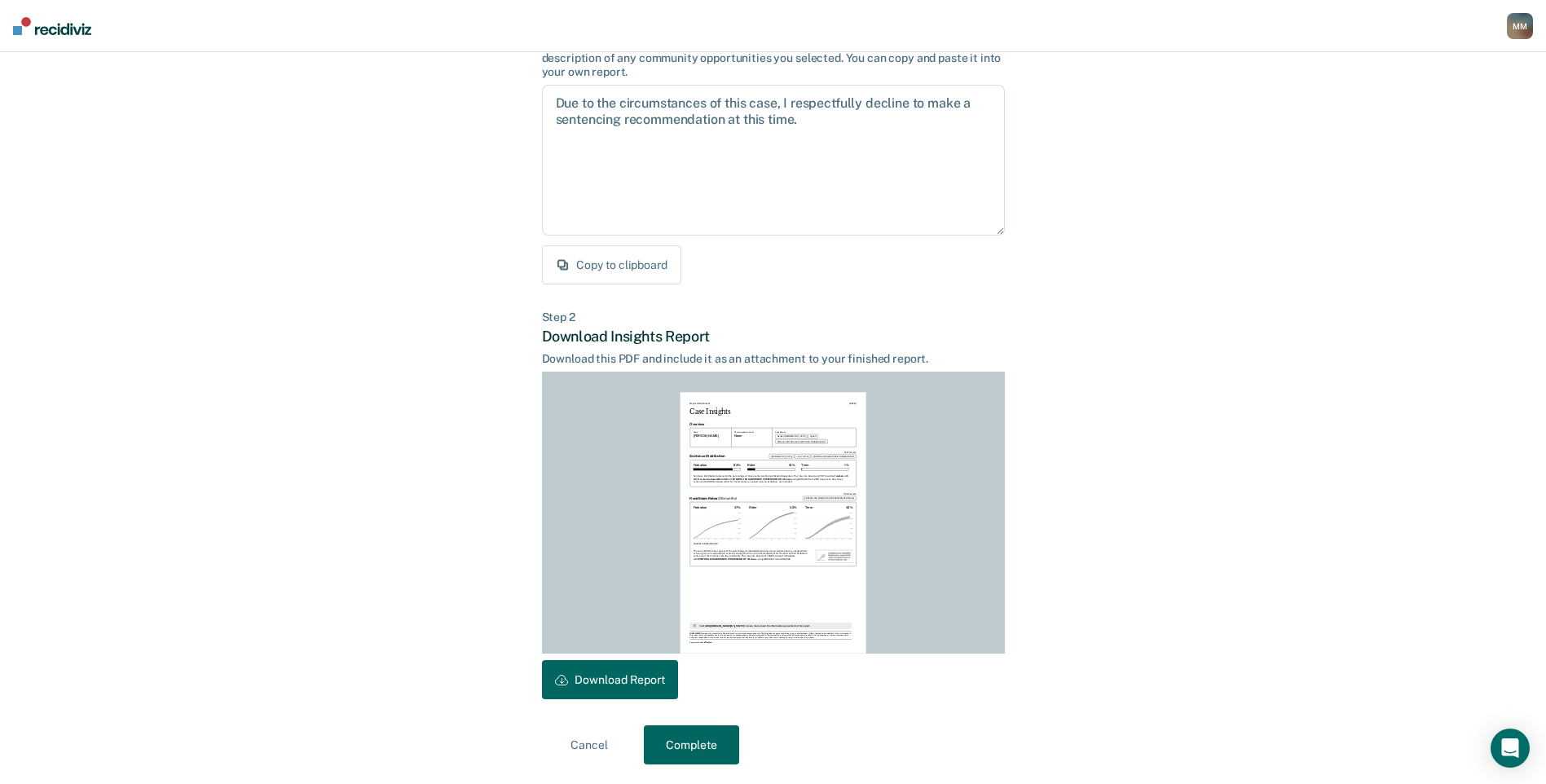
click at [647, 674] on button "Download Report" at bounding box center [610, 679] width 136 height 39
click at [661, 742] on button "Complete" at bounding box center [691, 744] width 95 height 39
